Goal: Information Seeking & Learning: Learn about a topic

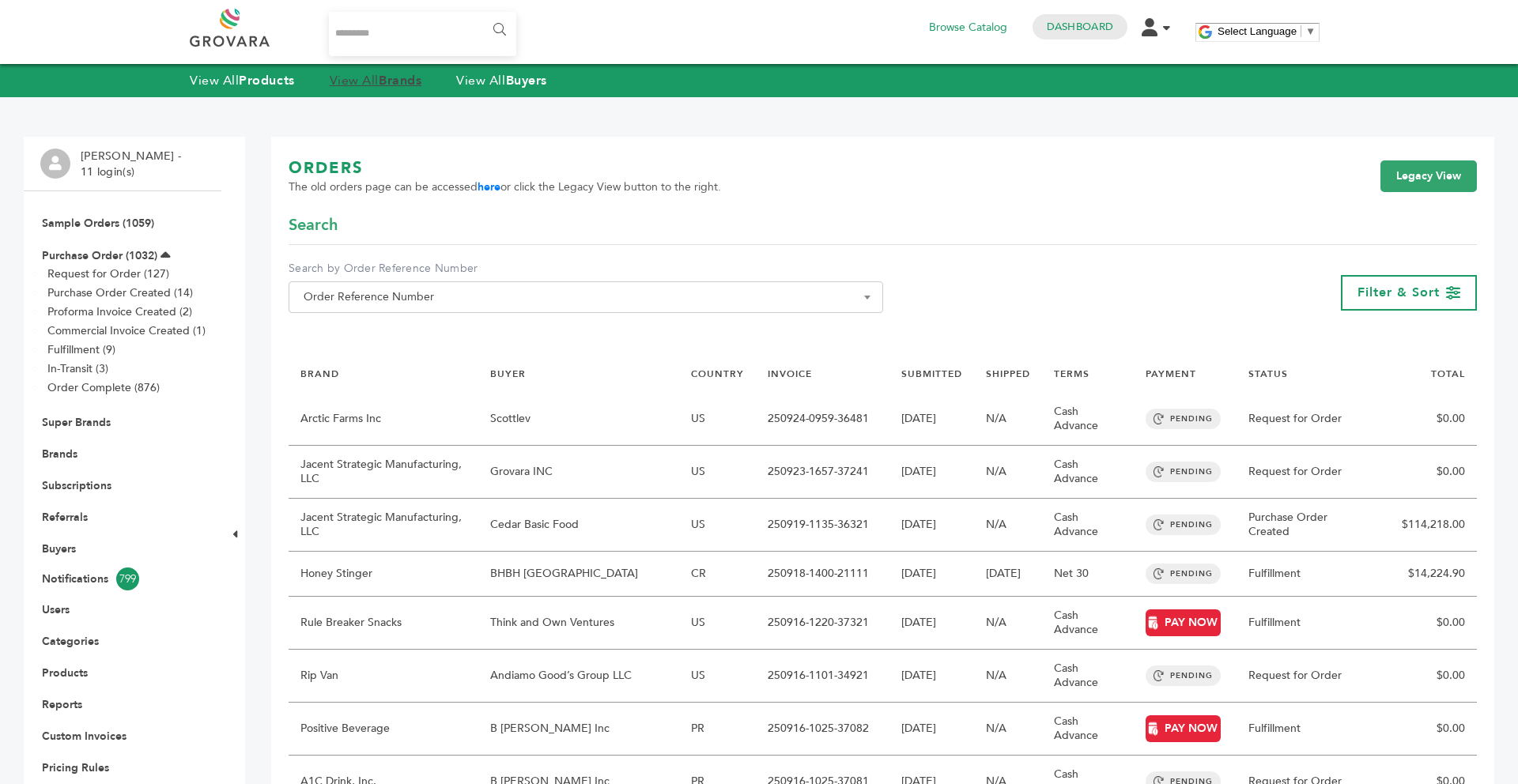
click at [384, 85] on link "View All Brands" at bounding box center [375, 81] width 92 height 18
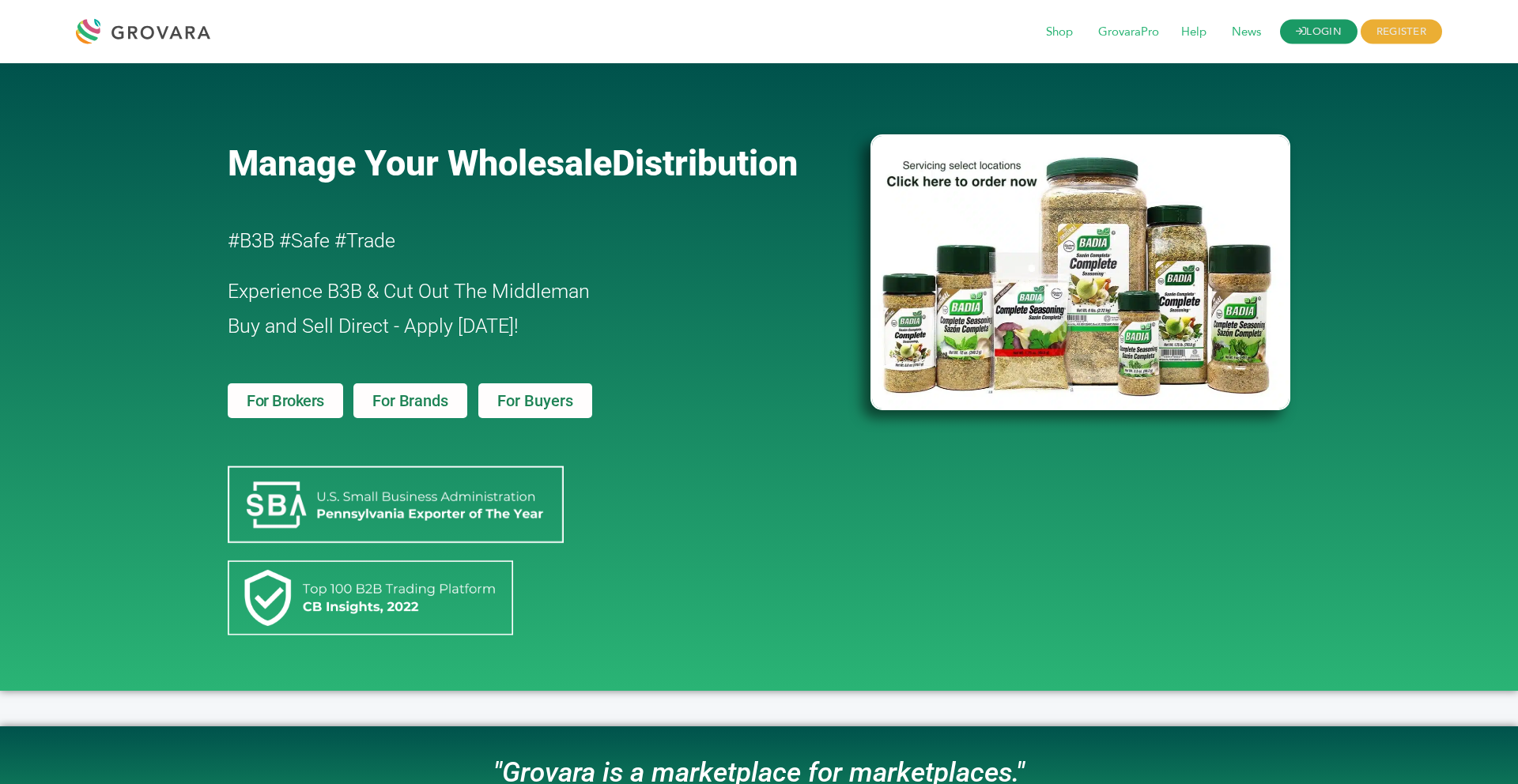
click at [1295, 38] on link "LOGIN" at bounding box center [1319, 32] width 77 height 25
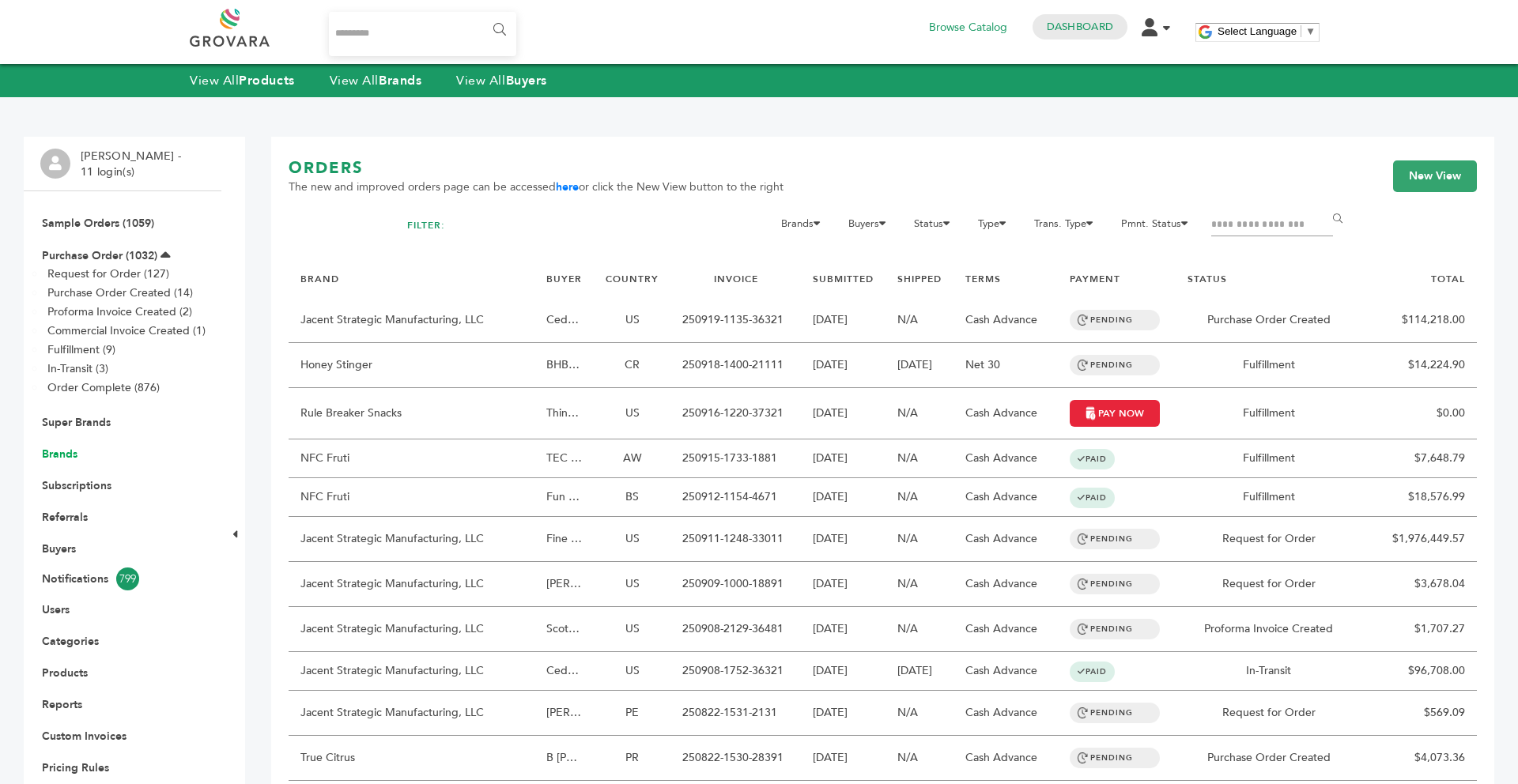
click at [50, 449] on link "Brands" at bounding box center [59, 454] width 35 height 15
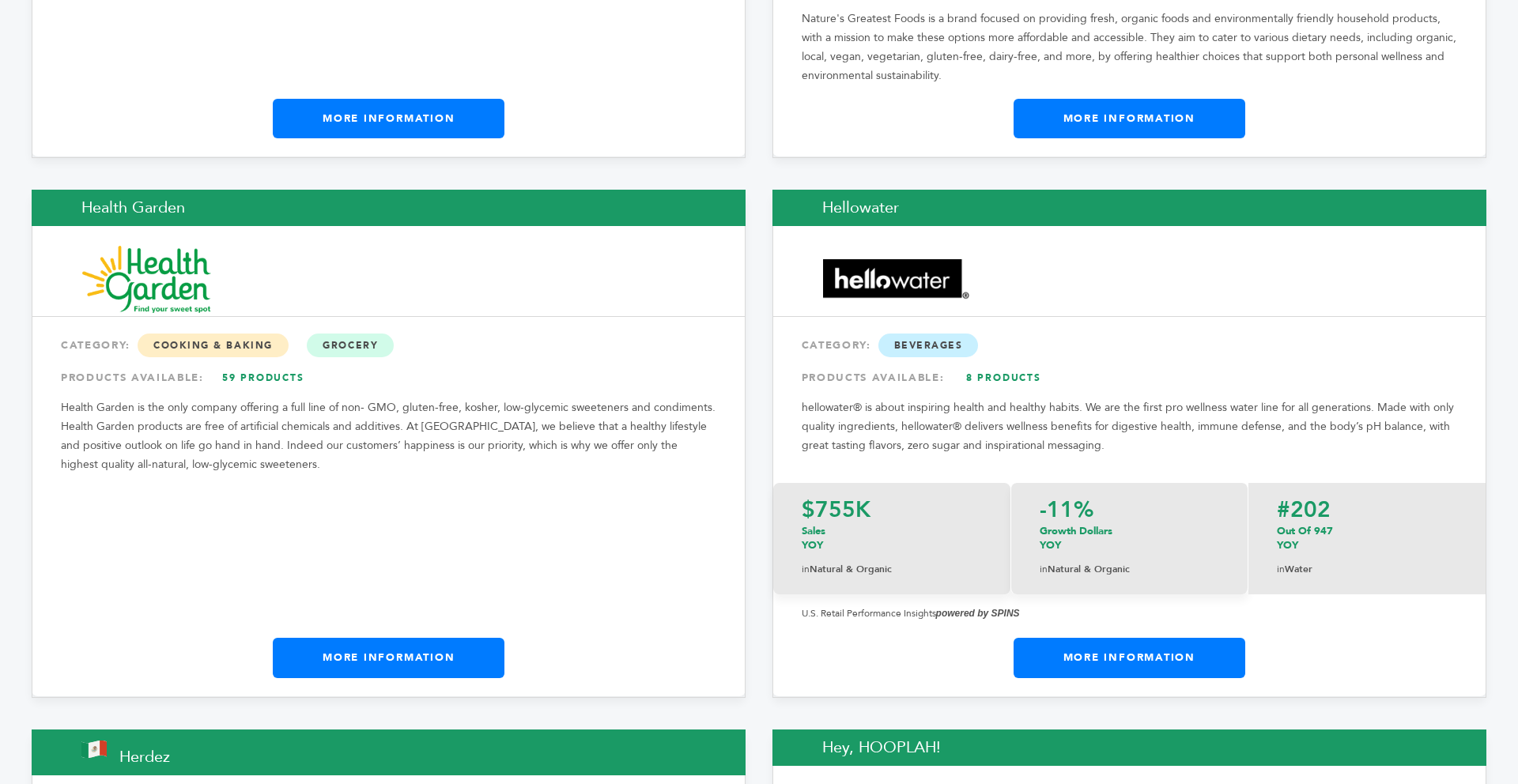
scroll to position [10279, 0]
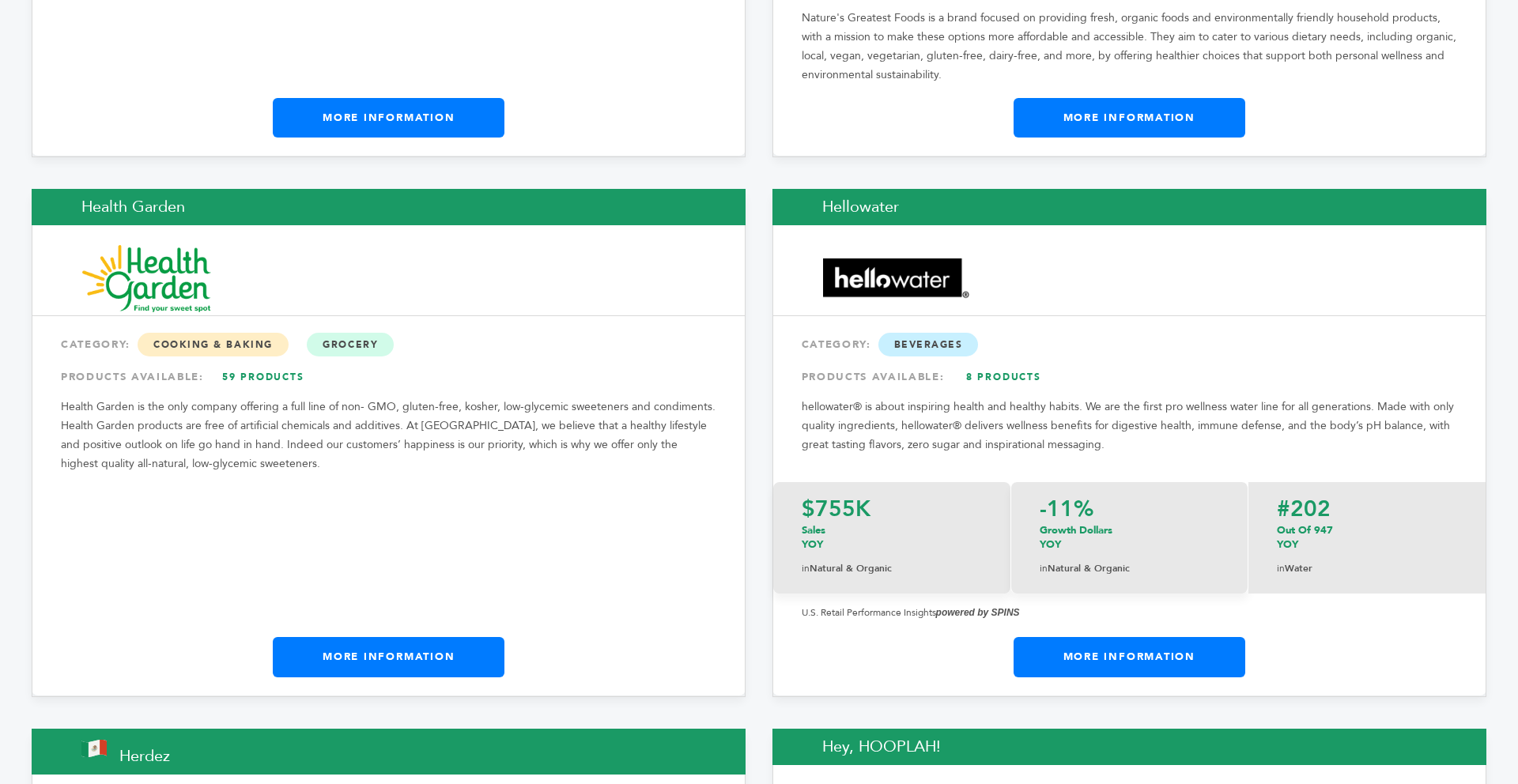
click at [394, 637] on link "More Information" at bounding box center [388, 656] width 231 height 39
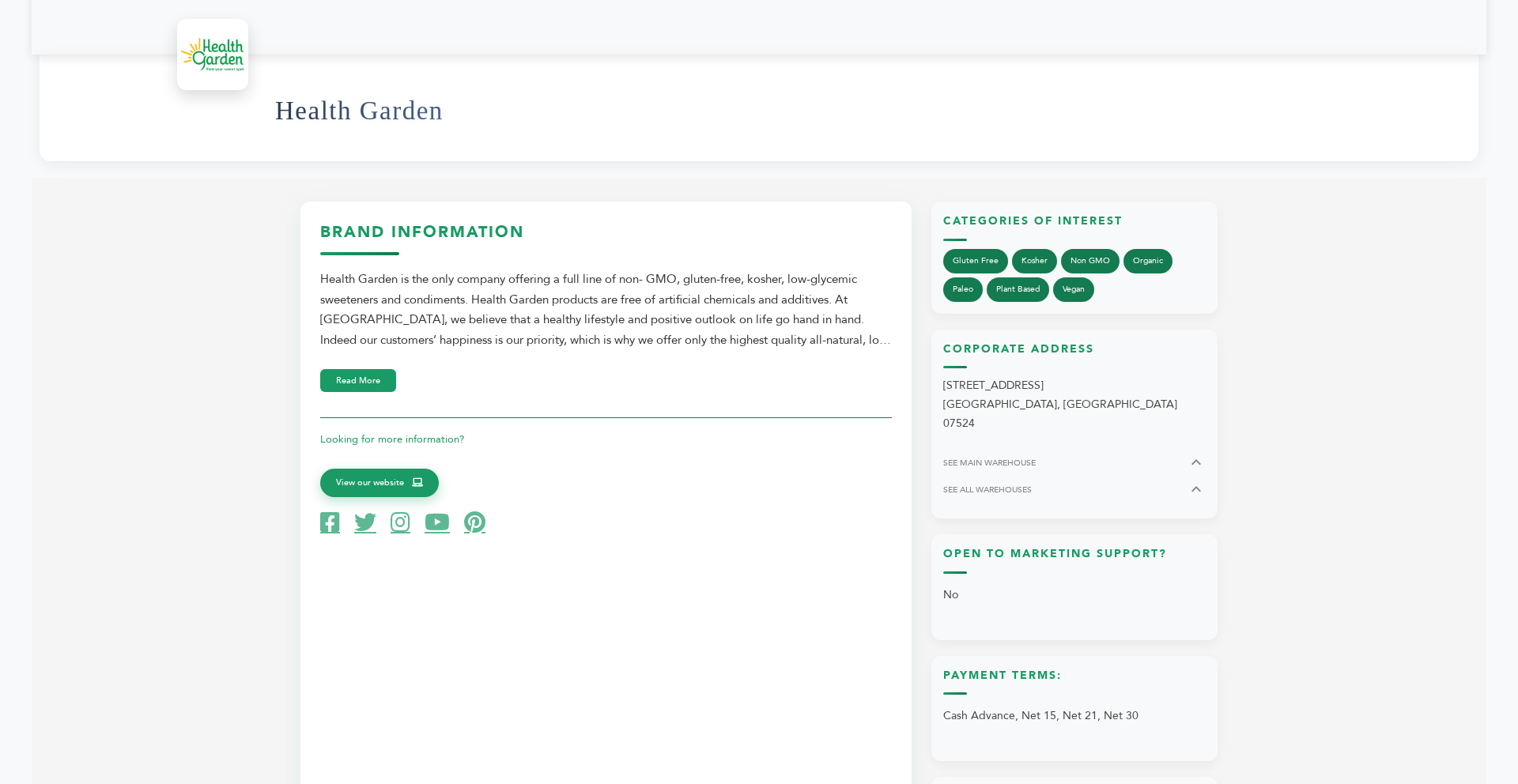
scroll to position [474, 0]
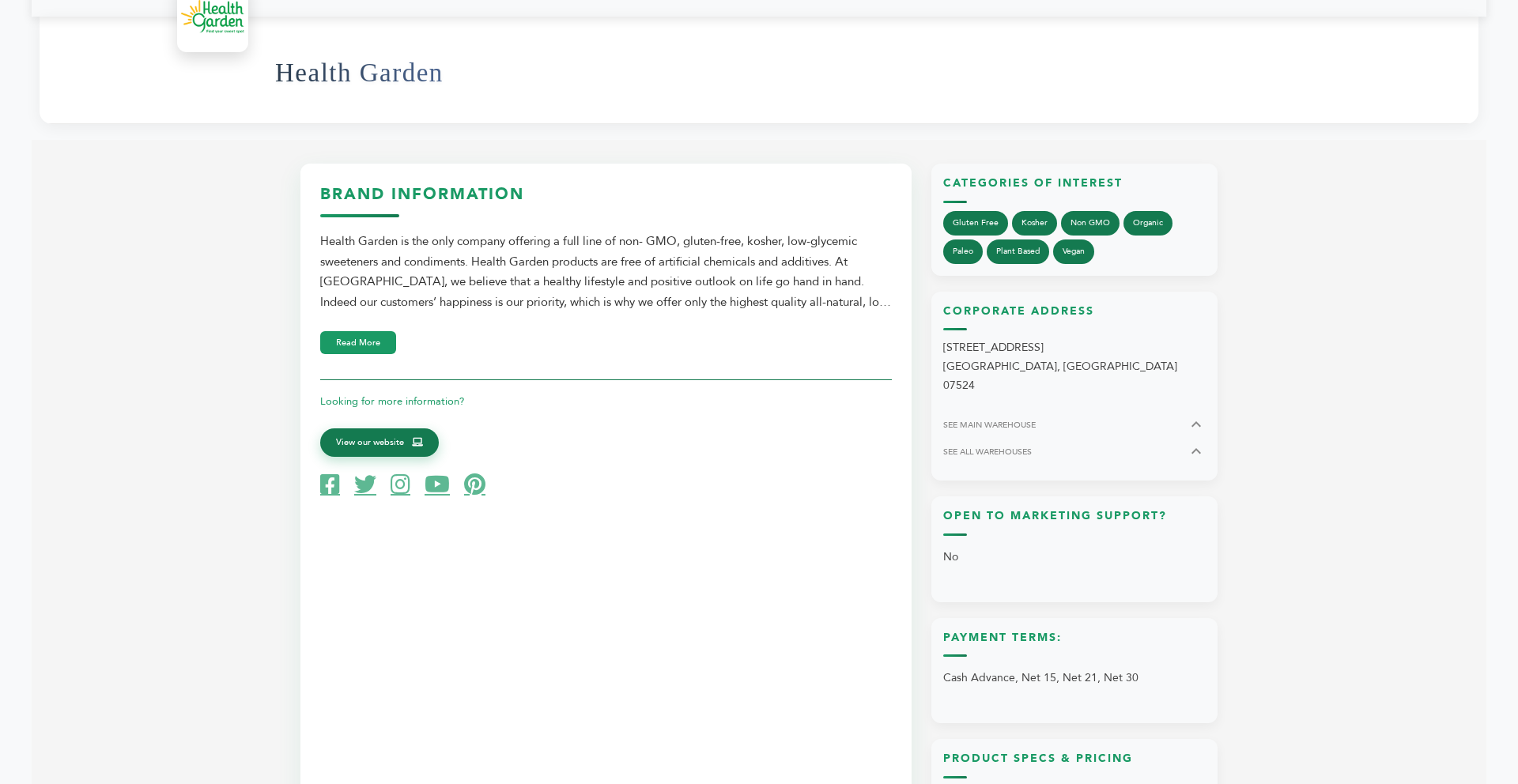
click at [391, 447] on span "View our website" at bounding box center [370, 443] width 68 height 14
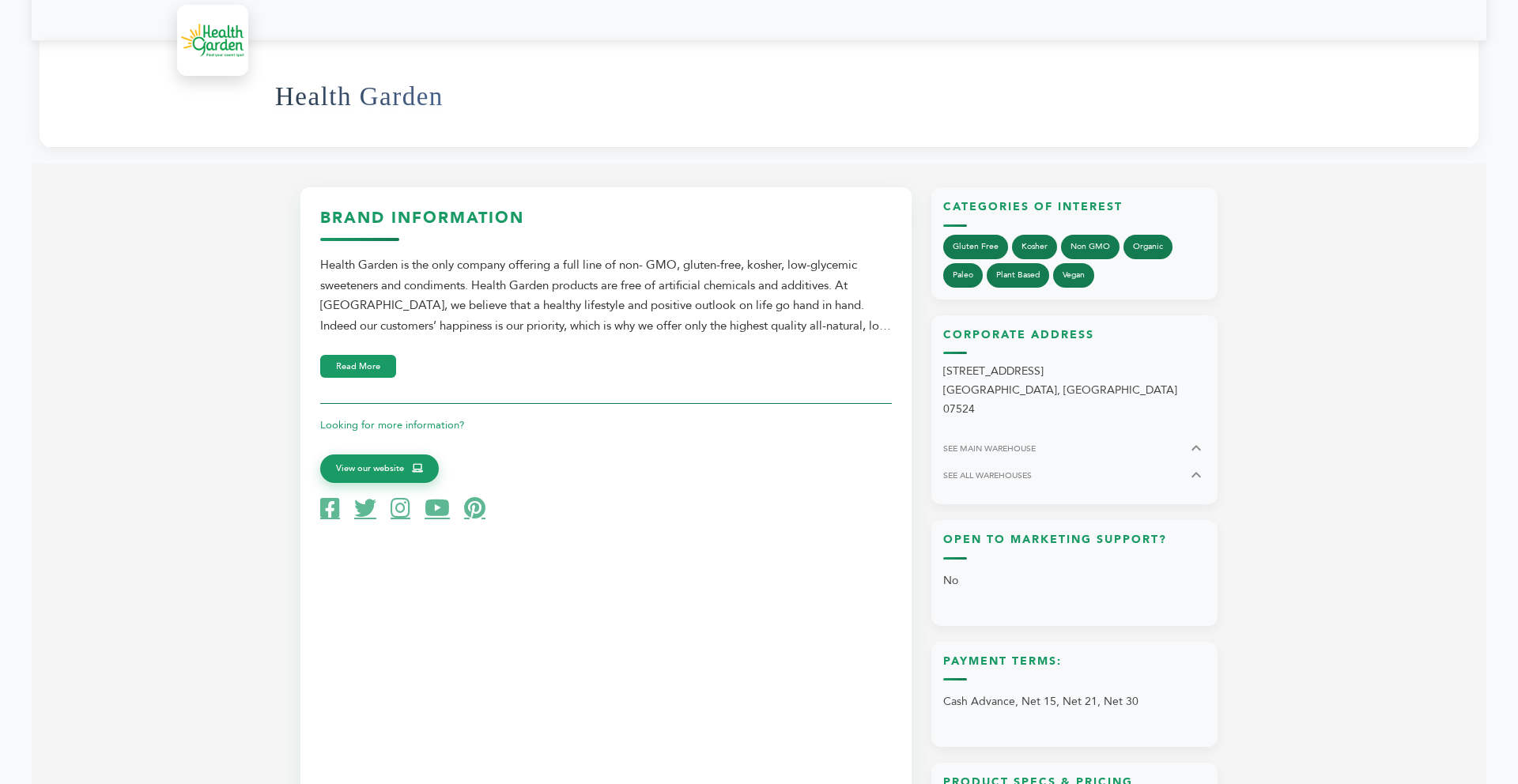
scroll to position [443, 0]
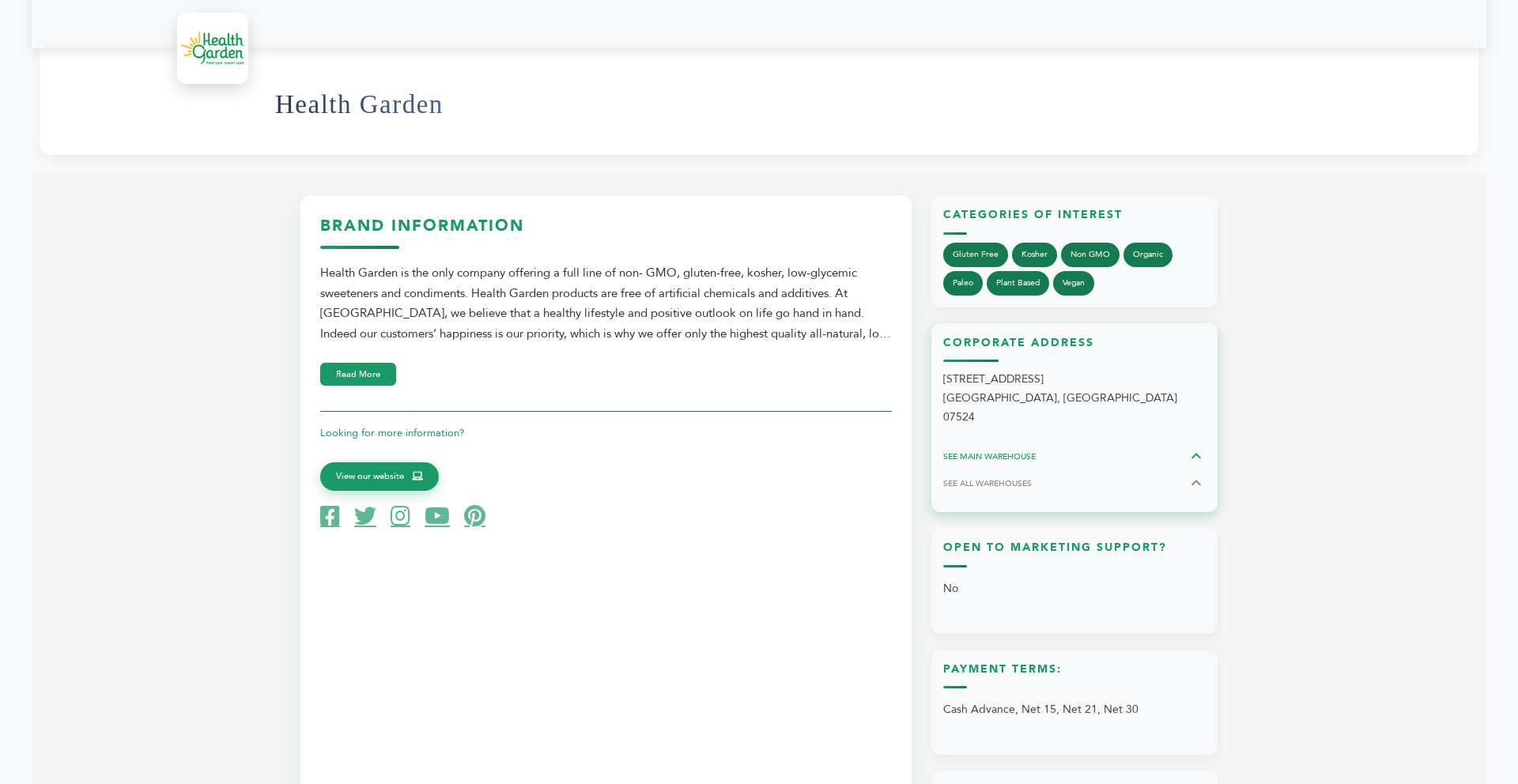
click at [1197, 447] on icon at bounding box center [1197, 456] width 19 height 19
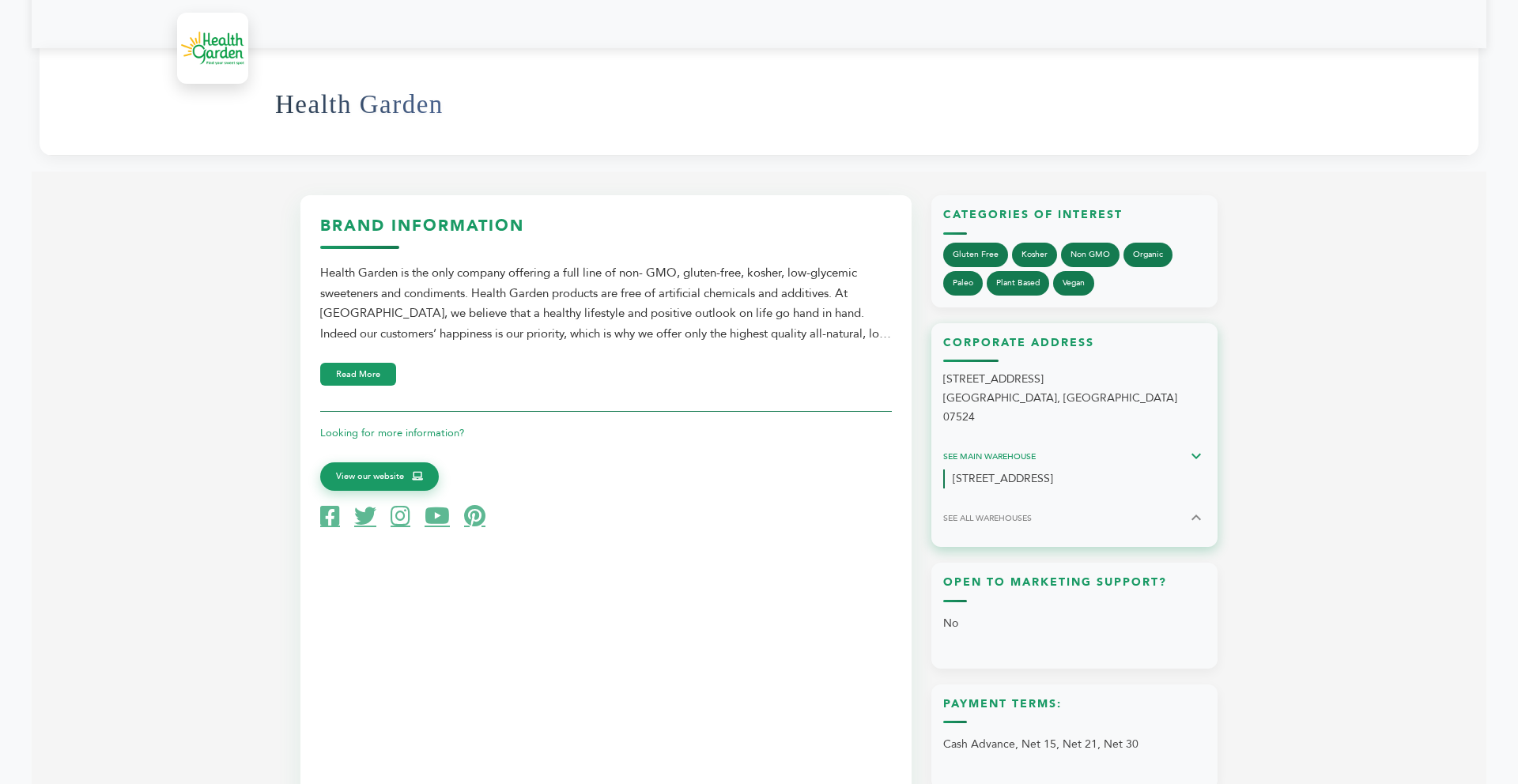
click at [1197, 454] on icon at bounding box center [1197, 456] width 10 height 6
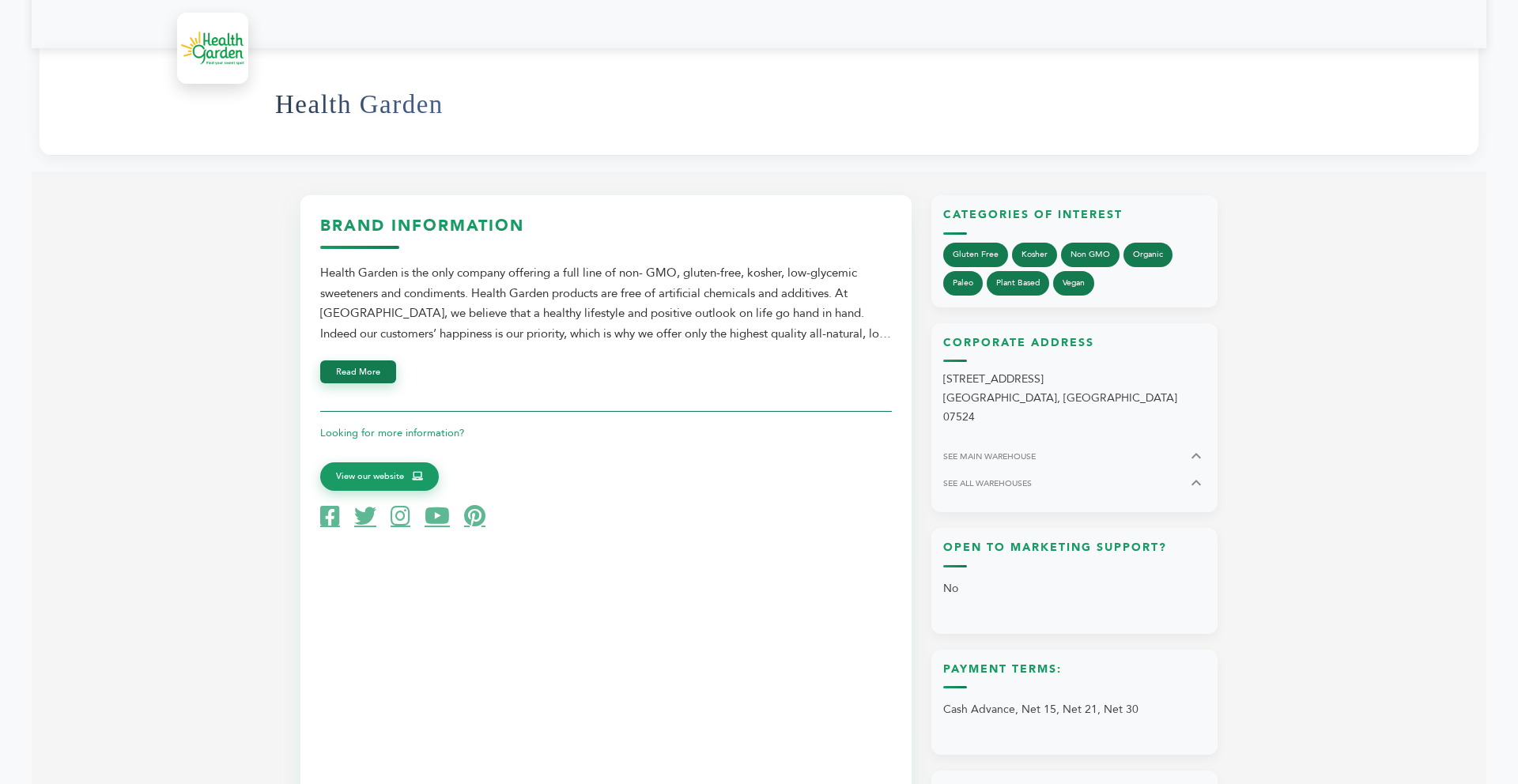
click at [390, 372] on button "Read More" at bounding box center [358, 372] width 76 height 23
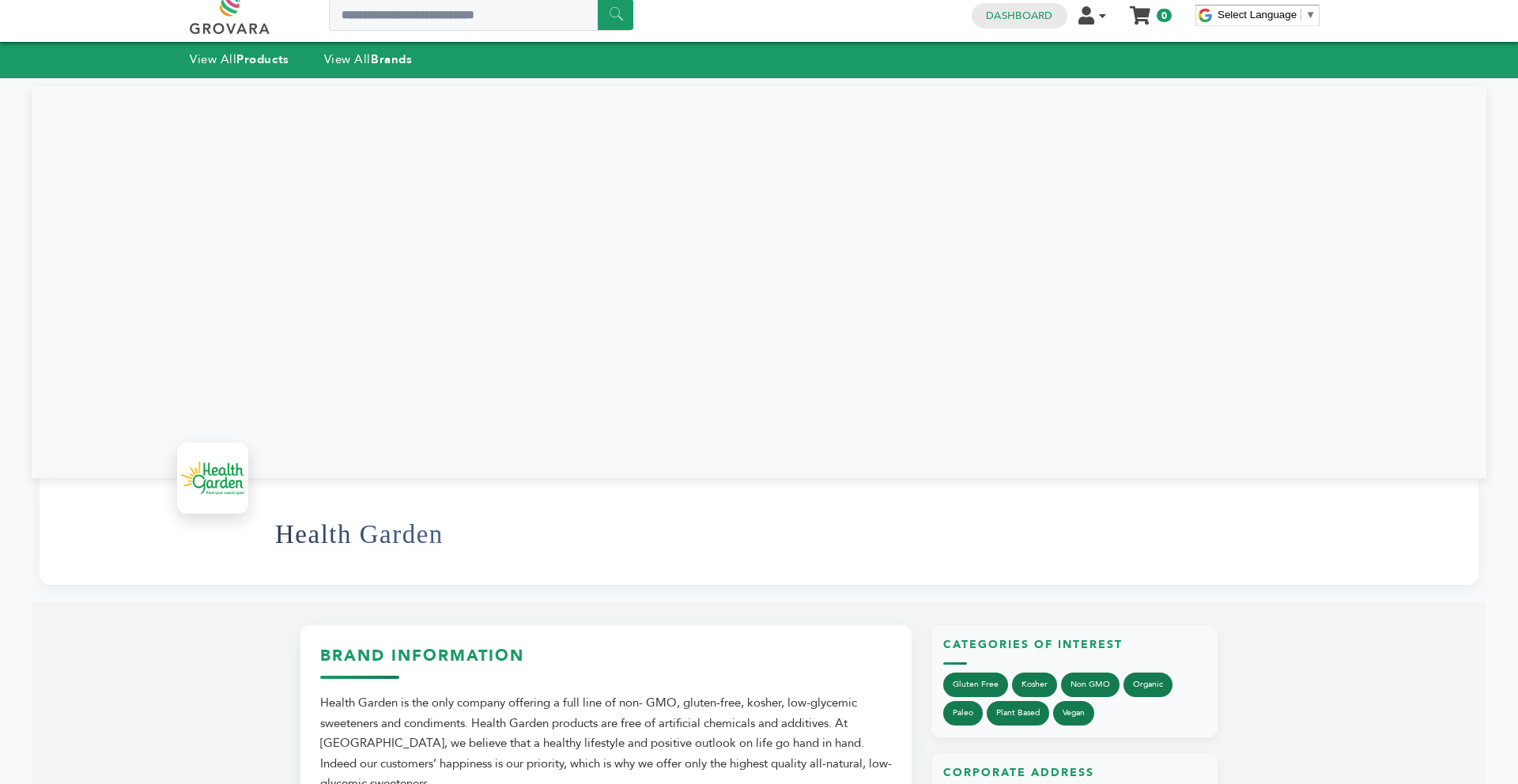
scroll to position [0, 0]
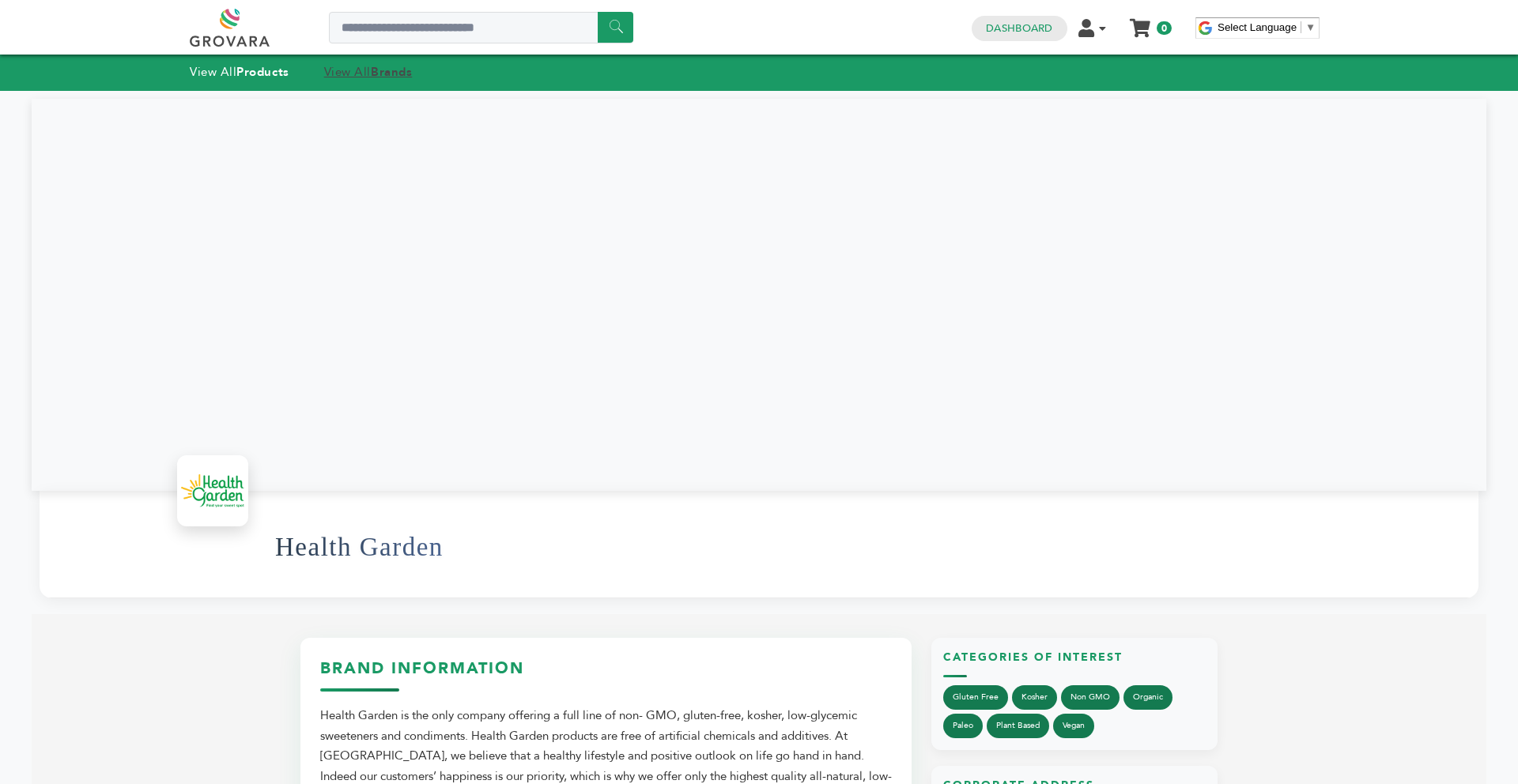
click at [376, 73] on strong "Brands" at bounding box center [391, 72] width 41 height 16
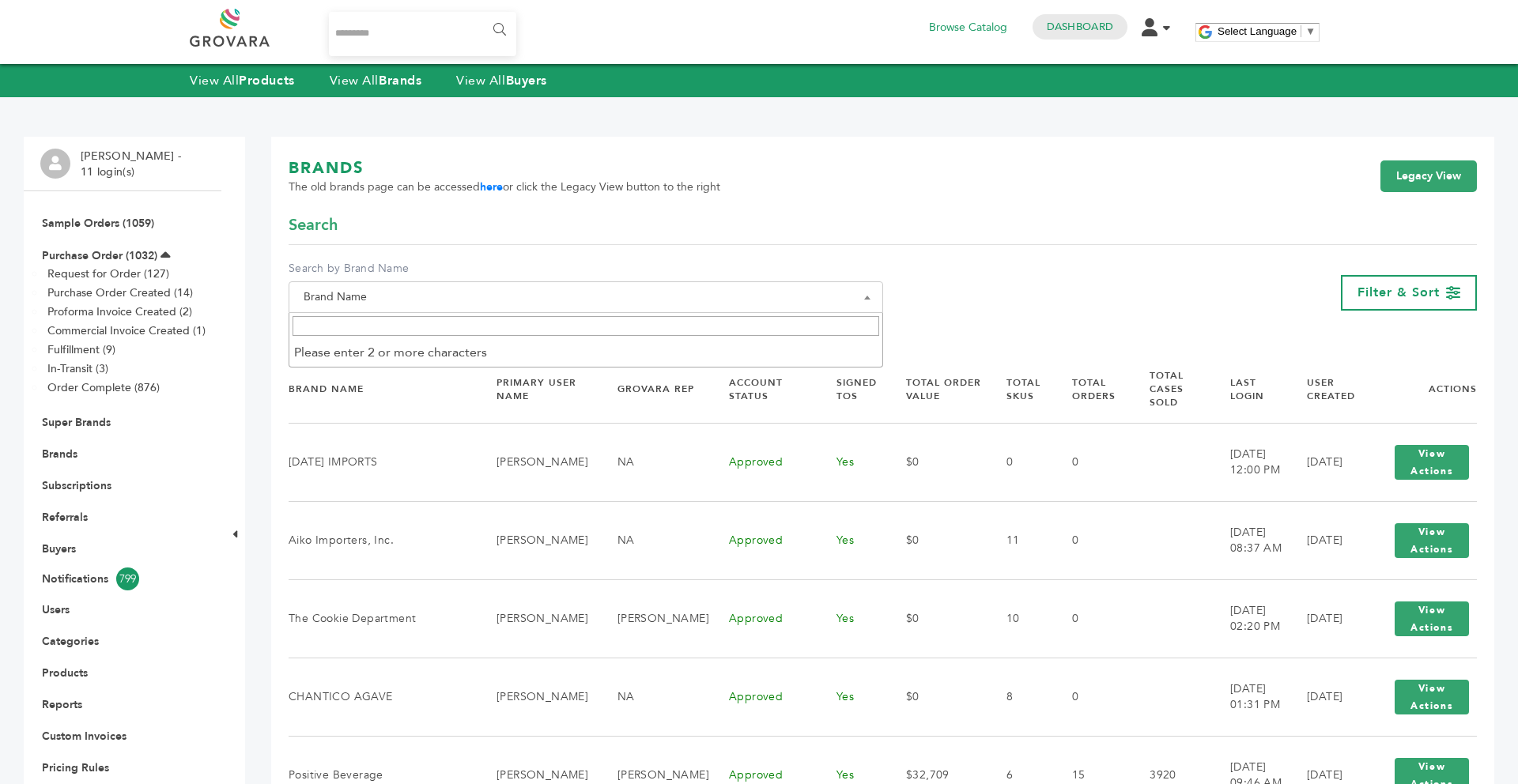
click at [427, 303] on span "Brand Name" at bounding box center [586, 297] width 577 height 22
click at [418, 334] on input "Search" at bounding box center [586, 326] width 587 height 20
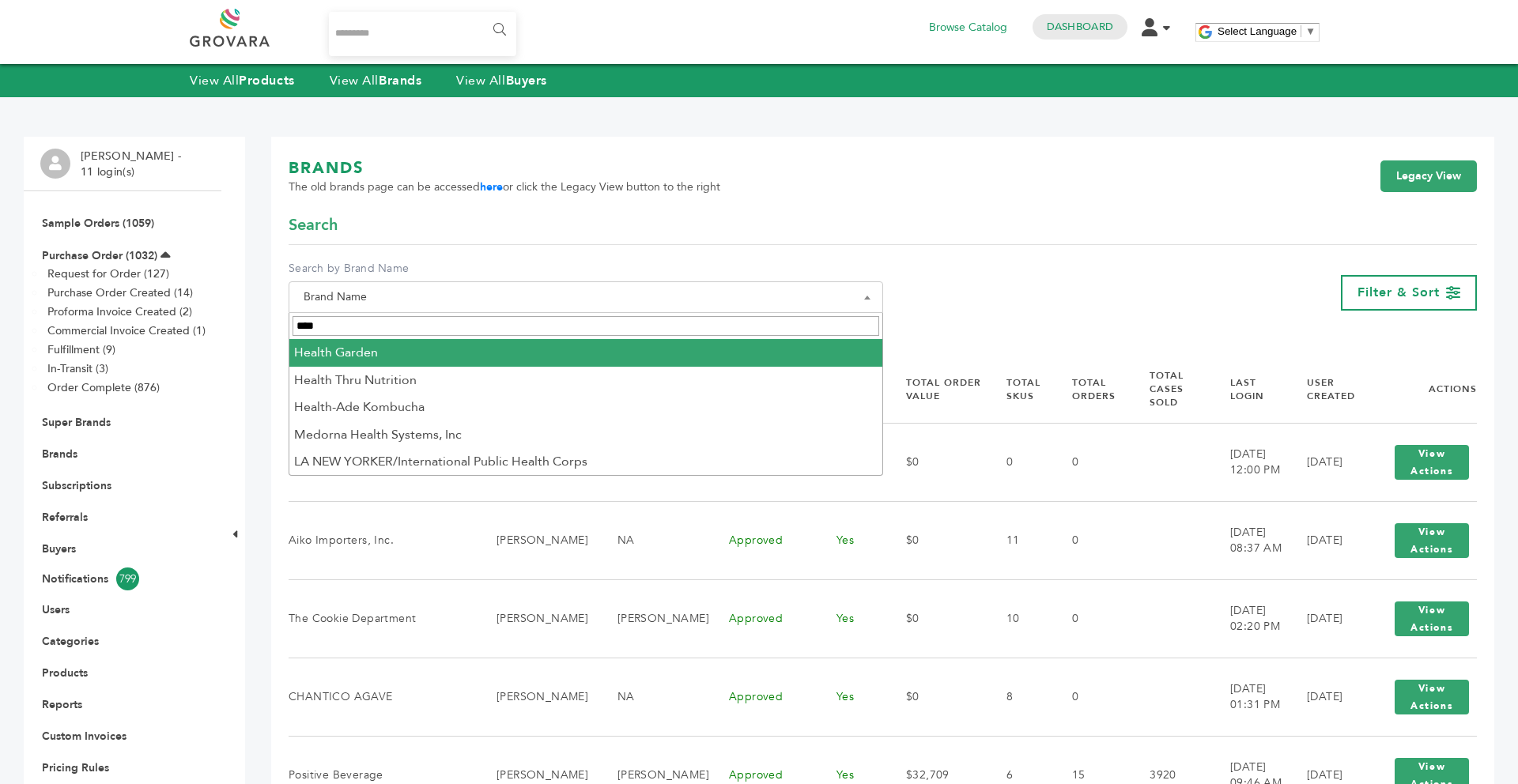
type input "****"
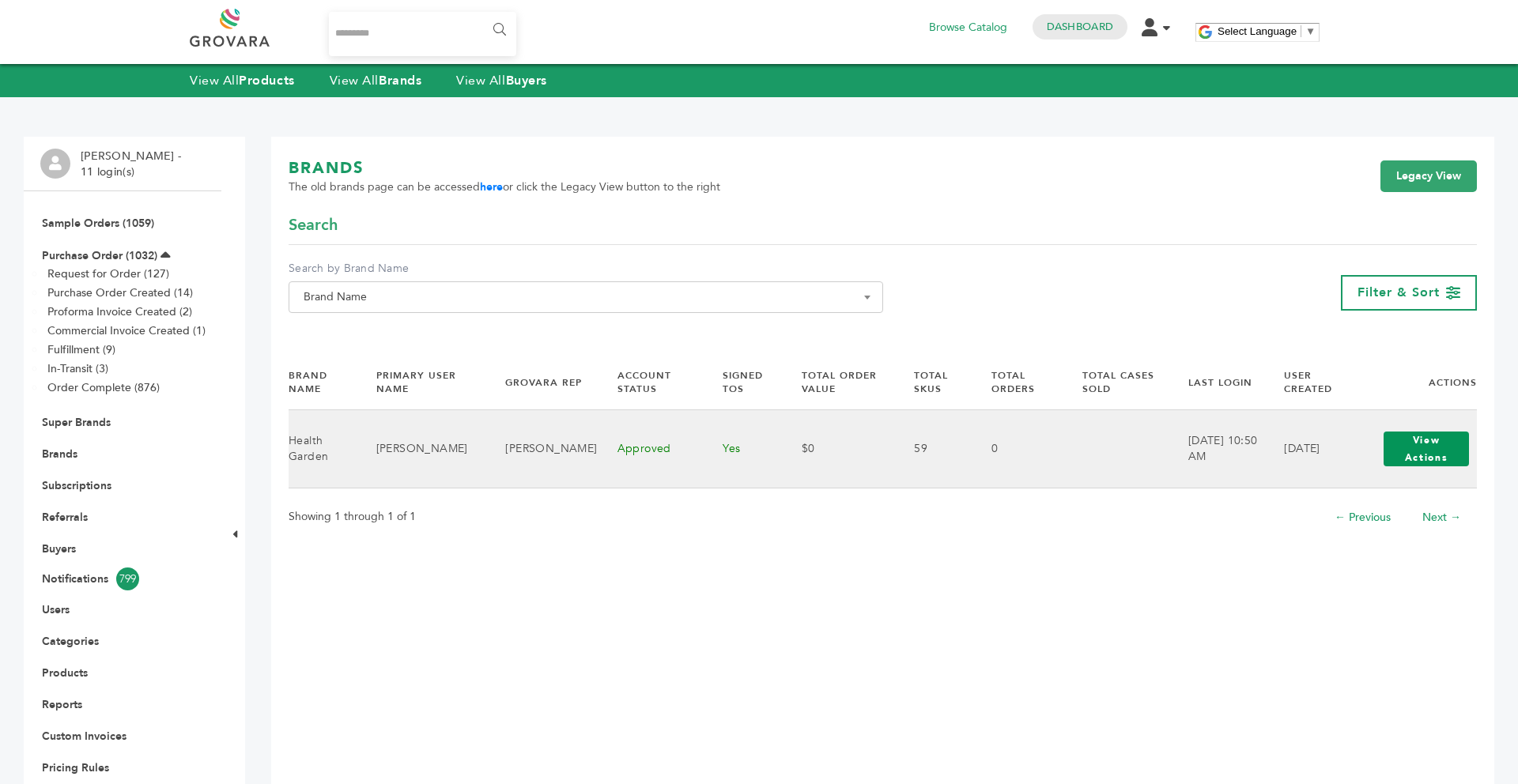
click at [1400, 454] on button "View Actions" at bounding box center [1426, 448] width 85 height 35
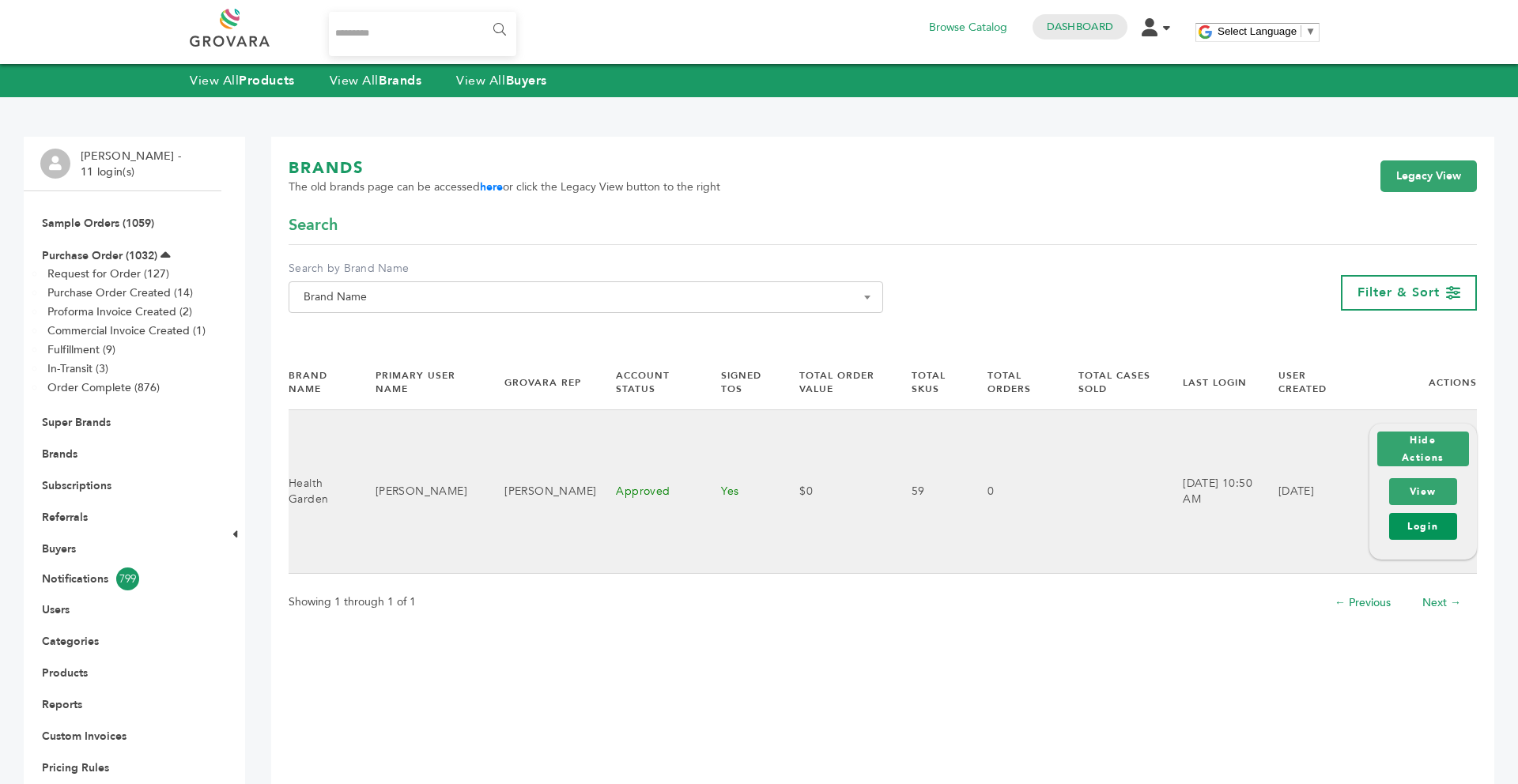
click at [1430, 536] on link "Login" at bounding box center [1423, 526] width 68 height 27
